Goal: Find specific fact: Find specific fact

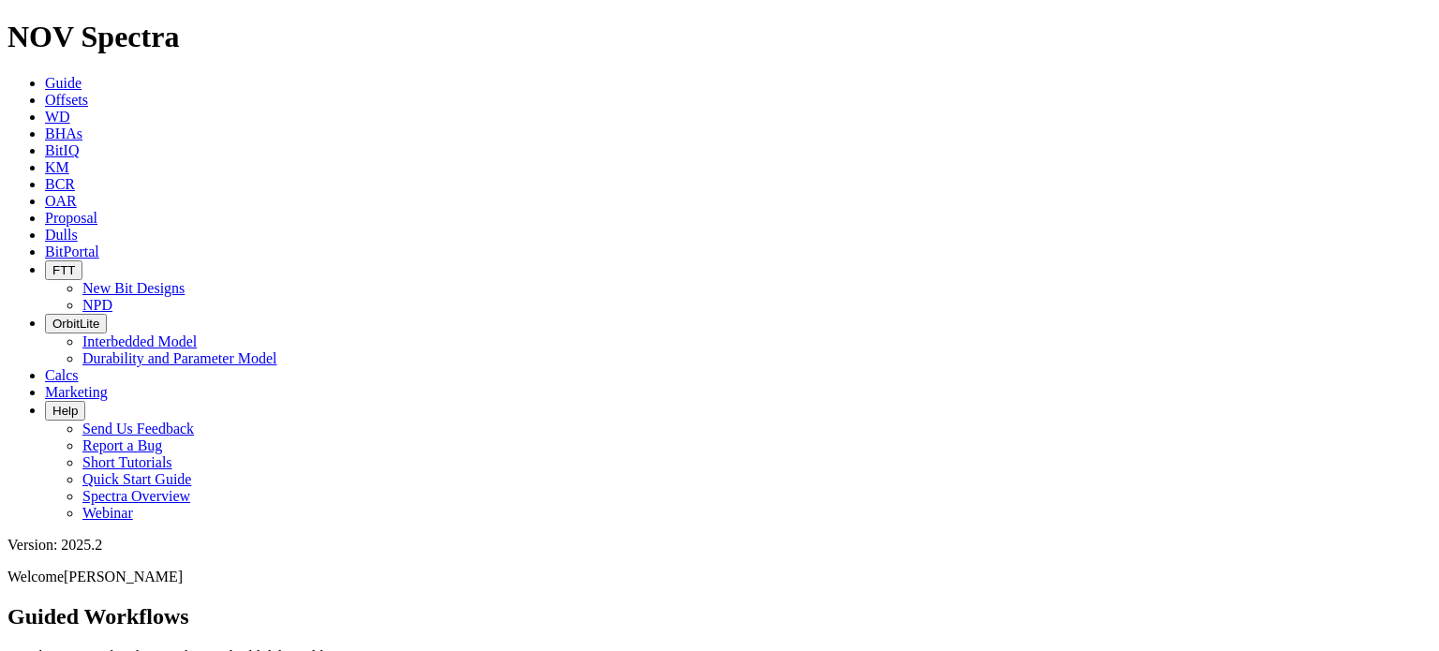
click at [78, 227] on span "Dulls" at bounding box center [61, 235] width 33 height 16
type input "A321238"
